Goal: Information Seeking & Learning: Learn about a topic

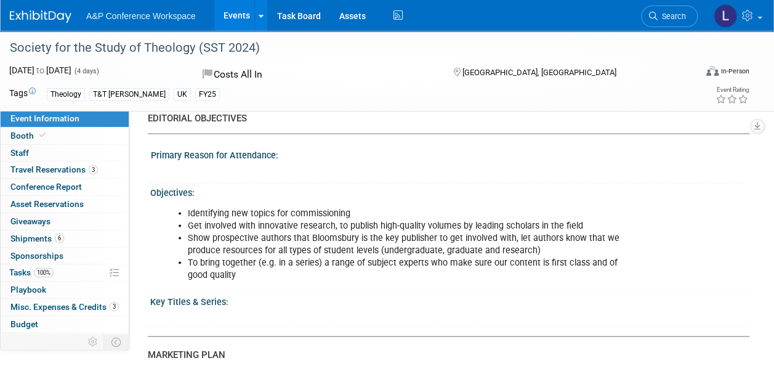
scroll to position [1089, 0]
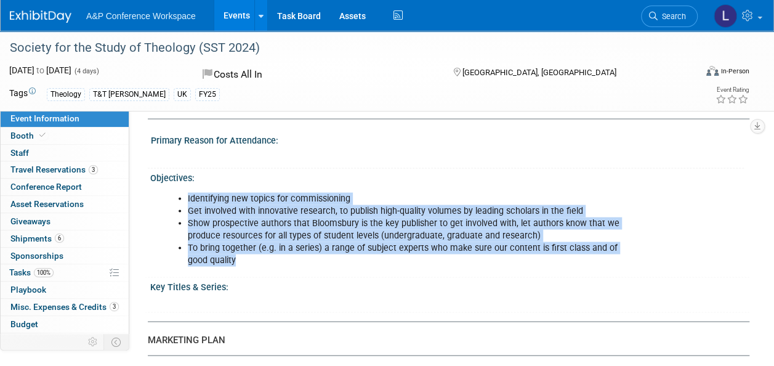
drag, startPoint x: 240, startPoint y: 253, endPoint x: 174, endPoint y: 194, distance: 88.6
click at [174, 194] on ul "Identifying new topics for commissioning Get involved with innovative research,…" at bounding box center [393, 229] width 460 height 74
click at [248, 225] on li "Show prospective authors that Bloomsbury is the key publisher to get involved w…" at bounding box center [405, 229] width 435 height 25
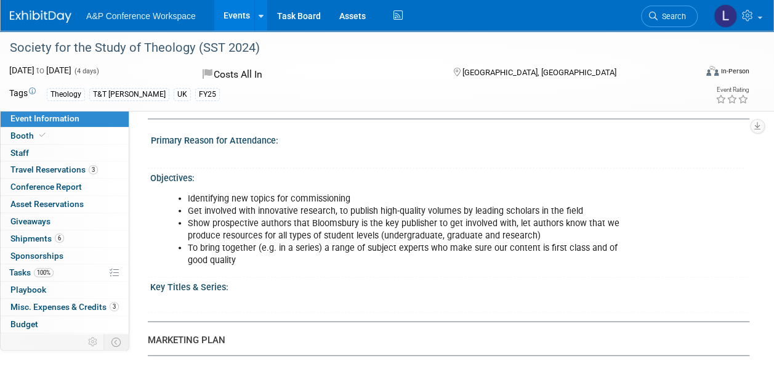
click at [291, 195] on li "Identifying new topics for commissioning" at bounding box center [405, 198] width 435 height 12
drag, startPoint x: 187, startPoint y: 192, endPoint x: 380, endPoint y: 187, distance: 192.3
click at [380, 192] on li "Identifying new topics for commissioning" at bounding box center [405, 198] width 435 height 12
copy li "Identifying new topics for commissioning"
click at [392, 265] on div "Identifying new topics for commissioning Get involved with innovative research,…" at bounding box center [393, 229] width 476 height 86
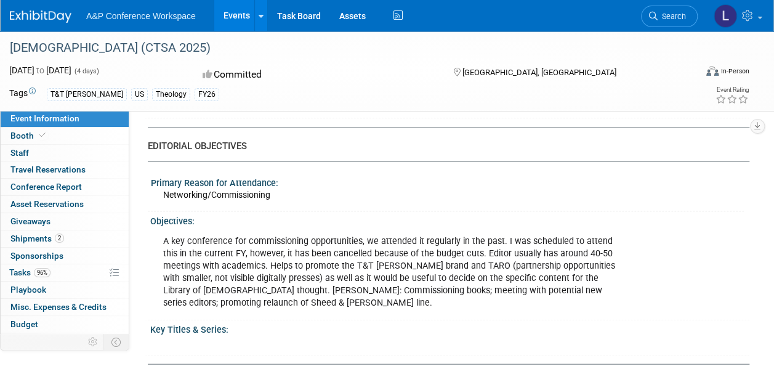
scroll to position [1152, 0]
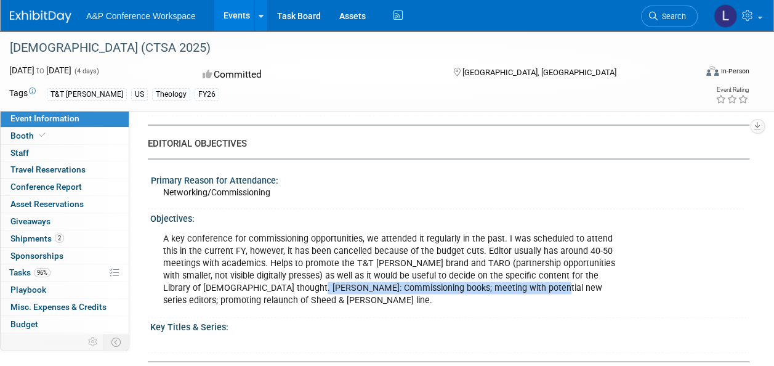
drag, startPoint x: 262, startPoint y: 278, endPoint x: 403, endPoint y: 286, distance: 140.7
click at [403, 286] on div "A key conference for commissioning opportunities, we attended it regularly in t…" at bounding box center [393, 269] width 476 height 86
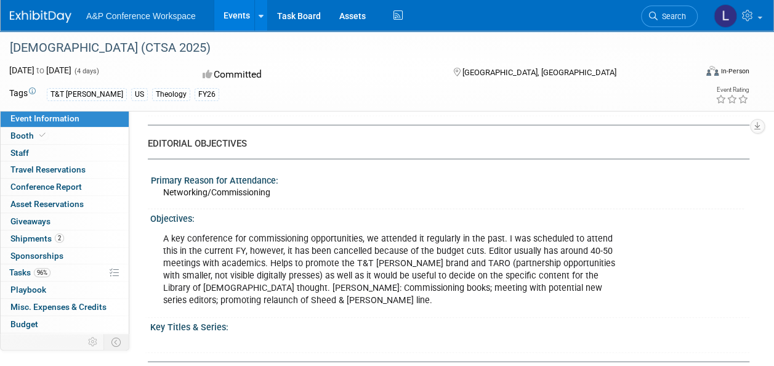
drag, startPoint x: 403, startPoint y: 286, endPoint x: 243, endPoint y: 266, distance: 160.9
click at [240, 264] on div "A key conference for commissioning opportunities, we attended it regularly in t…" at bounding box center [393, 269] width 476 height 86
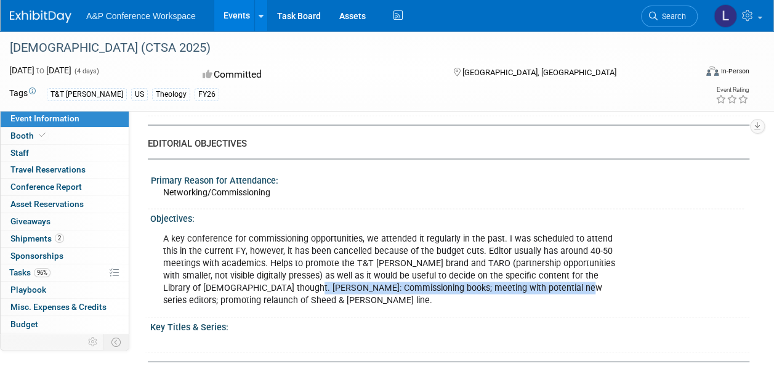
drag, startPoint x: 261, startPoint y: 277, endPoint x: 516, endPoint y: 276, distance: 255.1
click at [516, 276] on div "A key conference for commissioning opportunities, we attended it regularly in t…" at bounding box center [393, 269] width 476 height 86
copy div "Commissioning books; meeting with potential new series editors;"
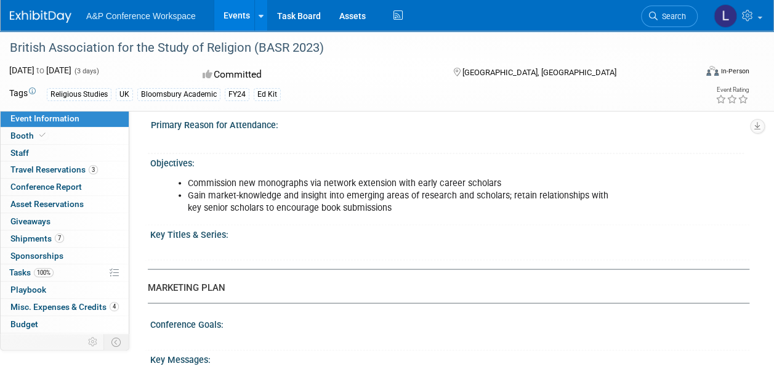
scroll to position [1158, 0]
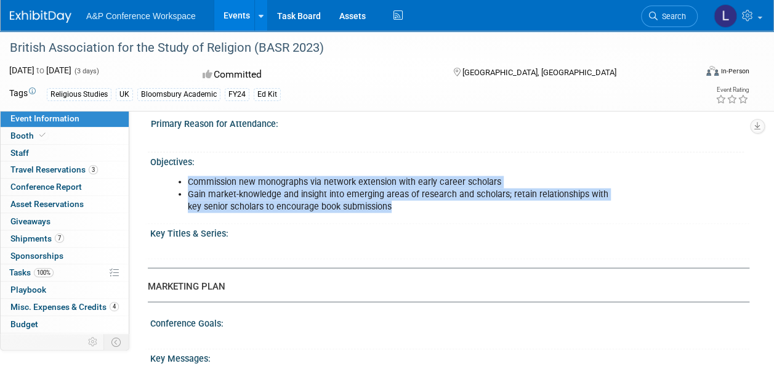
drag, startPoint x: 189, startPoint y: 173, endPoint x: 403, endPoint y: 201, distance: 216.2
click at [403, 201] on ul "Commission new monographs via network extension with early career scholars Gain…" at bounding box center [393, 194] width 460 height 37
copy ul "Commission new monographs via network extension with early career scholars Gain…"
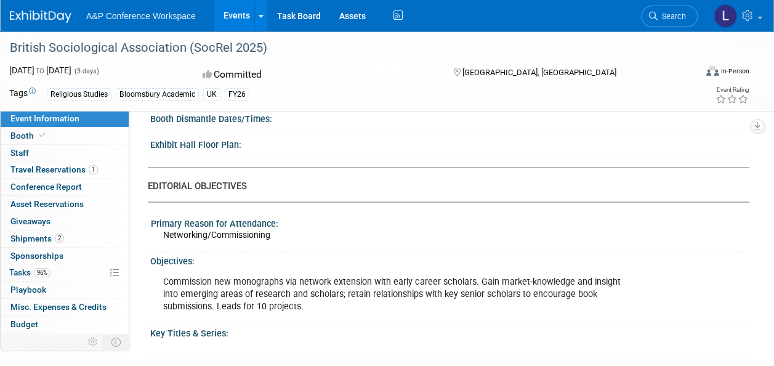
scroll to position [1060, 0]
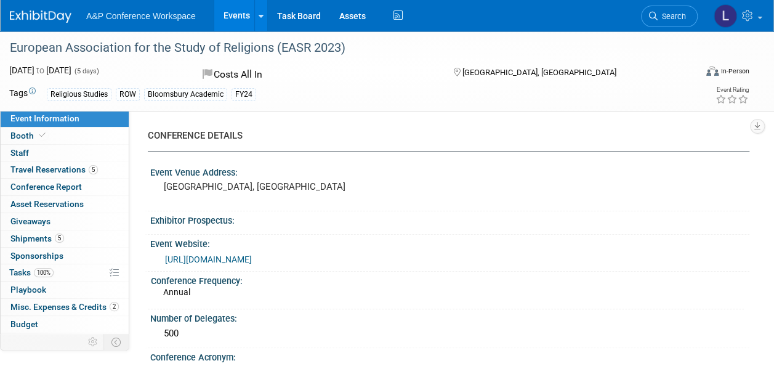
click at [349, 192] on div "[GEOGRAPHIC_DATA], [GEOGRAPHIC_DATA]" at bounding box center [275, 192] width 231 height 28
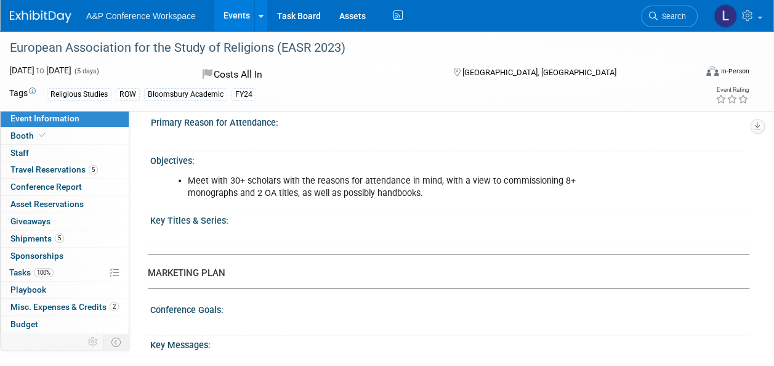
scroll to position [1208, 0]
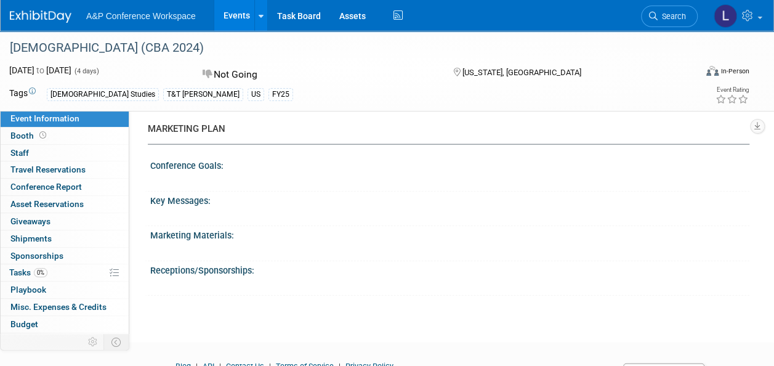
scroll to position [1417, 0]
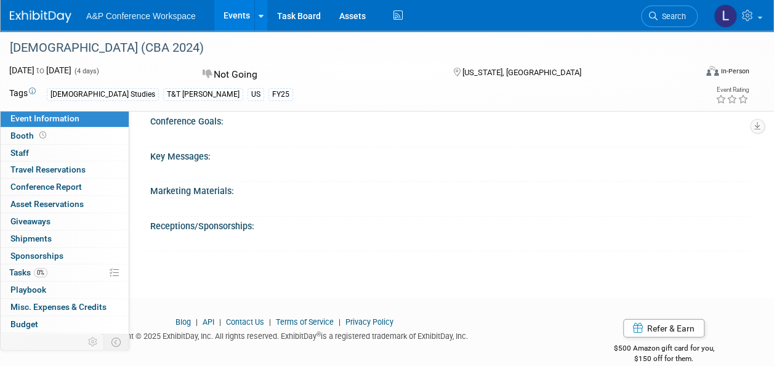
click at [417, 162] on div "Key Messages: X" at bounding box center [447, 164] width 605 height 35
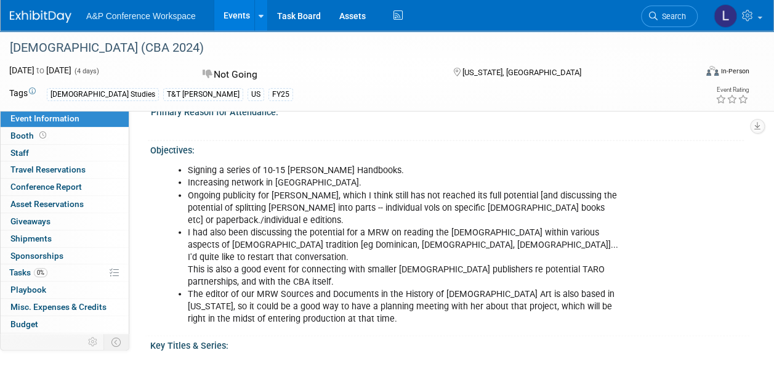
scroll to position [1121, 0]
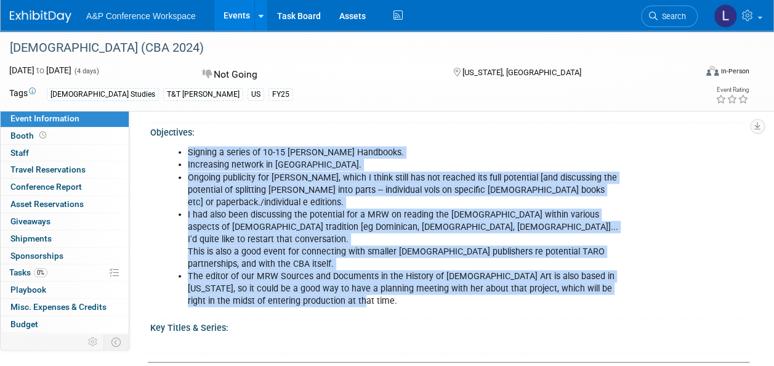
drag, startPoint x: 185, startPoint y: 145, endPoint x: 362, endPoint y: 288, distance: 227.8
click at [362, 288] on ul "Signing a series of 10-15 [PERSON_NAME] Handbooks. Increasing network in [GEOGR…" at bounding box center [393, 226] width 460 height 161
copy ul "Signing a series of 10-15 [PERSON_NAME] Handbooks. Increasing network in [GEOGR…"
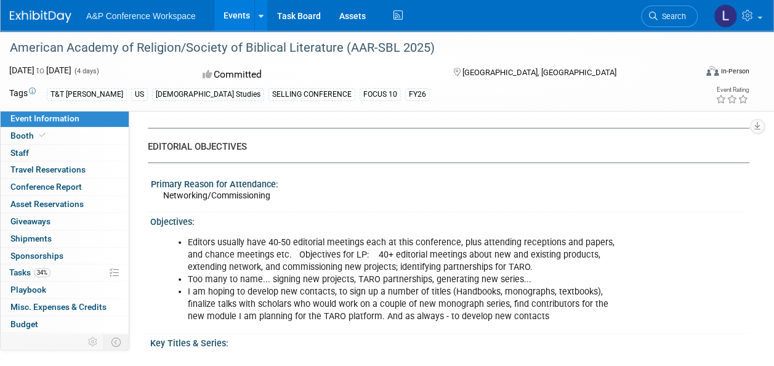
scroll to position [1281, 0]
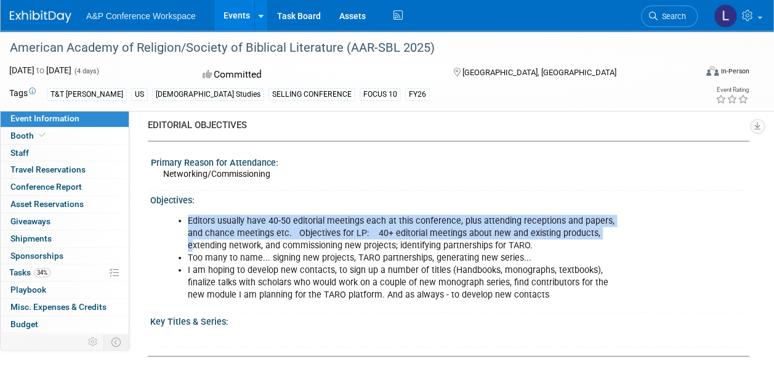
drag, startPoint x: 187, startPoint y: 221, endPoint x: 192, endPoint y: 244, distance: 23.5
click at [192, 244] on ul "Editors usually have 40-50 editorial meetings each at this conference, plus att…" at bounding box center [393, 258] width 460 height 87
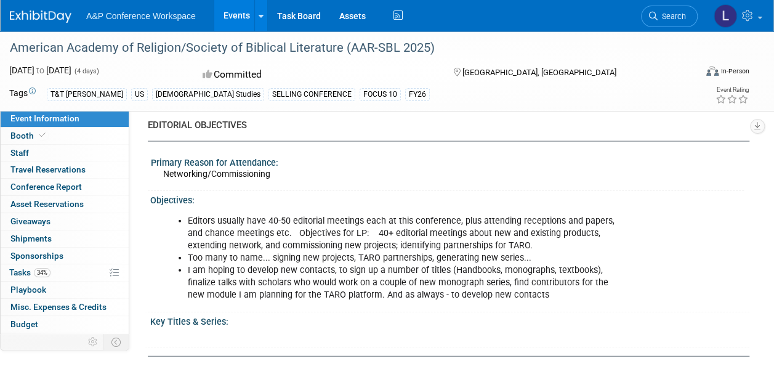
click at [351, 262] on li "Too many to name... signing new projects, TARO partnerships, generating new ser…" at bounding box center [405, 258] width 435 height 12
drag, startPoint x: 294, startPoint y: 234, endPoint x: 582, endPoint y: 251, distance: 288.2
click at [582, 251] on li "Editors usually have 40-50 editorial meetings each at this conference, plus att…" at bounding box center [405, 233] width 435 height 37
copy li "Objectives for LP: 40+ editorial meetings about new and existing products, exte…"
click at [461, 132] on div "EDITORIAL OBJECTIVES" at bounding box center [444, 125] width 593 height 13
